Goal: Navigation & Orientation: Find specific page/section

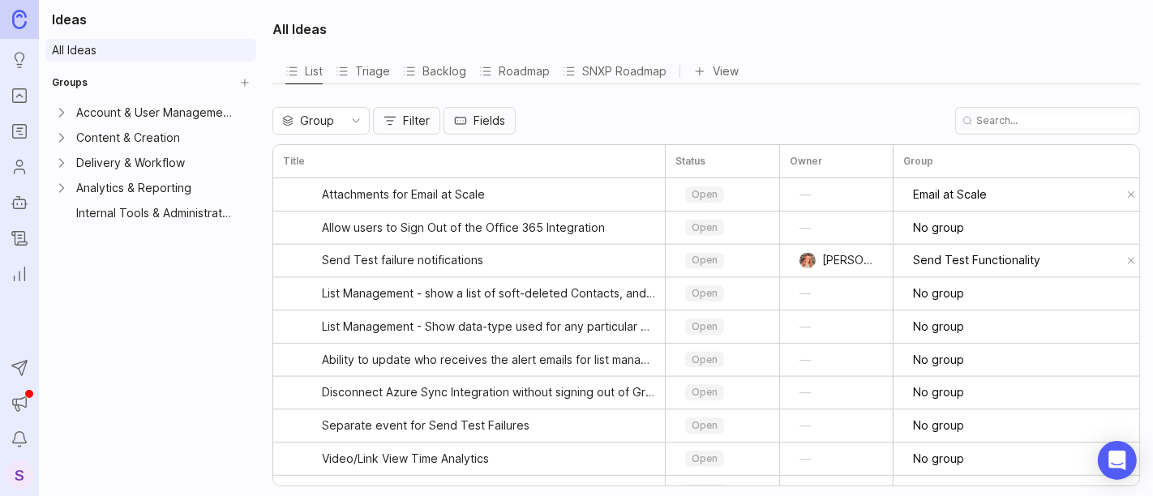
click at [203, 54] on link "All Ideas" at bounding box center [150, 50] width 211 height 23
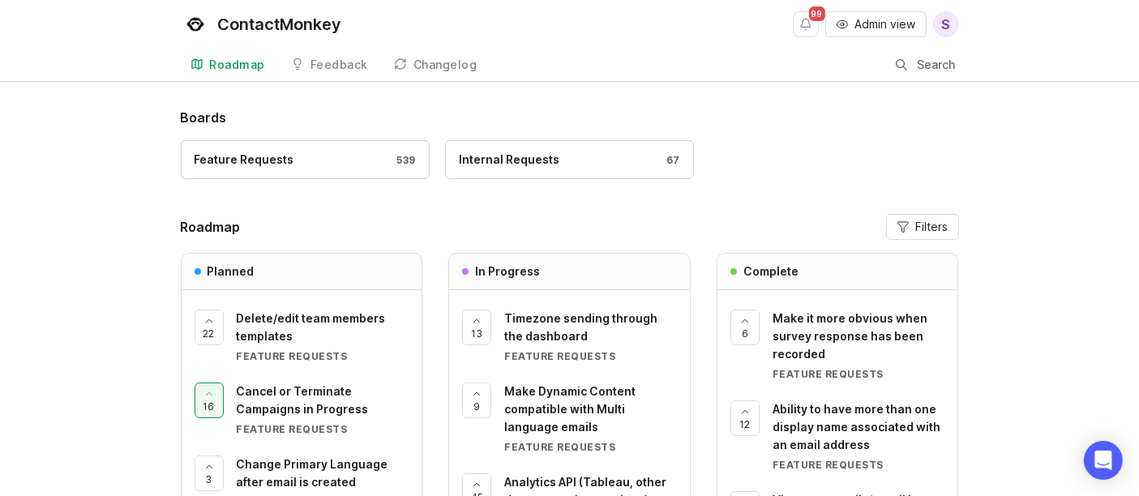
click at [336, 67] on div "Feedback" at bounding box center [339, 64] width 58 height 11
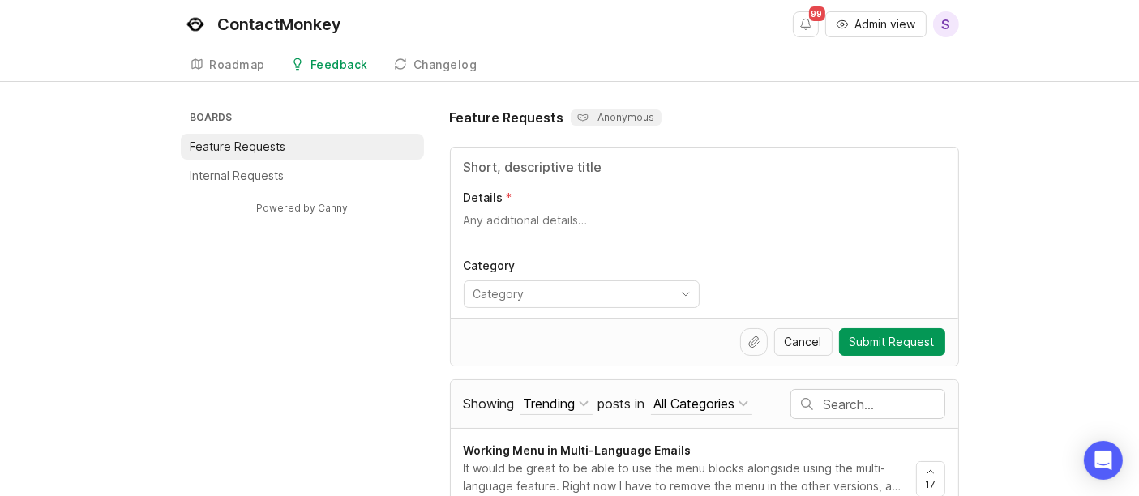
click at [320, 141] on li "Feature Requests" at bounding box center [302, 147] width 243 height 26
click at [304, 139] on li "Feature Requests" at bounding box center [302, 147] width 243 height 26
click at [239, 64] on div "Roadmap" at bounding box center [238, 64] width 56 height 11
